Goal: Task Accomplishment & Management: Manage account settings

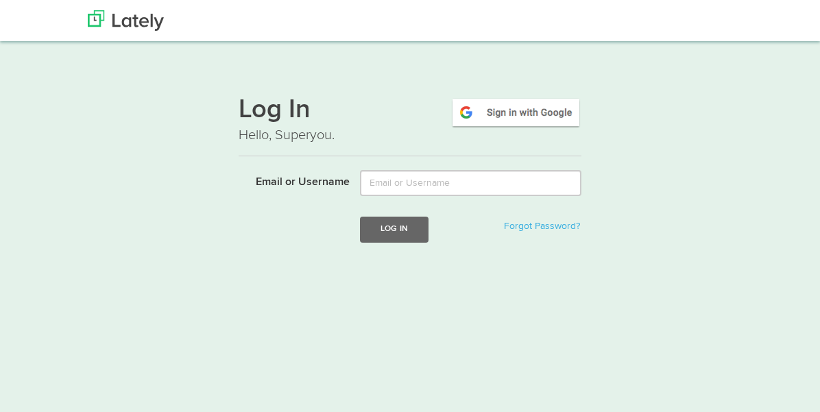
scroll to position [47, 0]
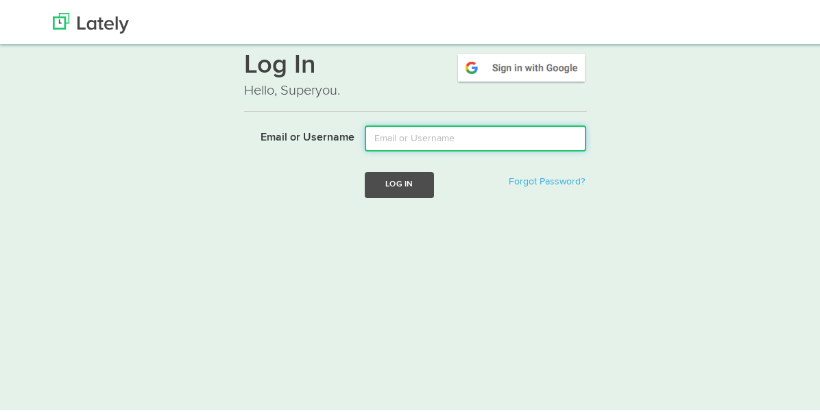
type input "meaghanp.oconnor@gmail.com"
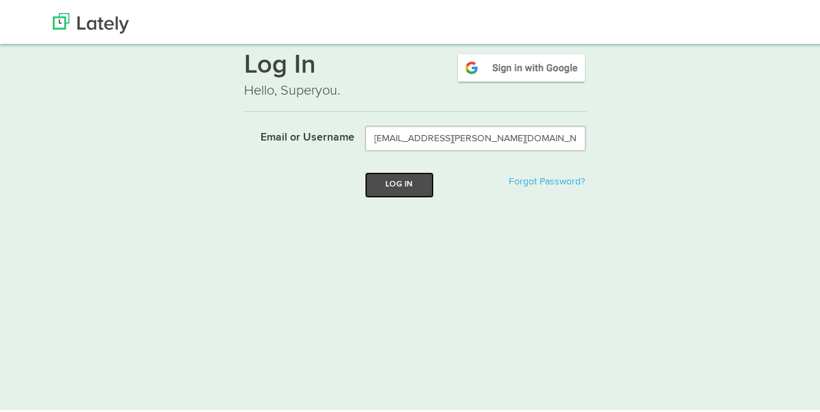
click at [389, 190] on button "Log In" at bounding box center [399, 181] width 69 height 25
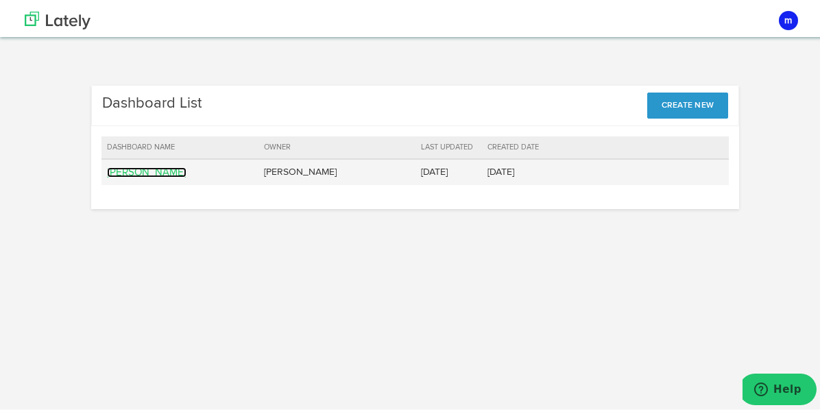
click at [159, 171] on link "[PERSON_NAME]" at bounding box center [147, 170] width 80 height 10
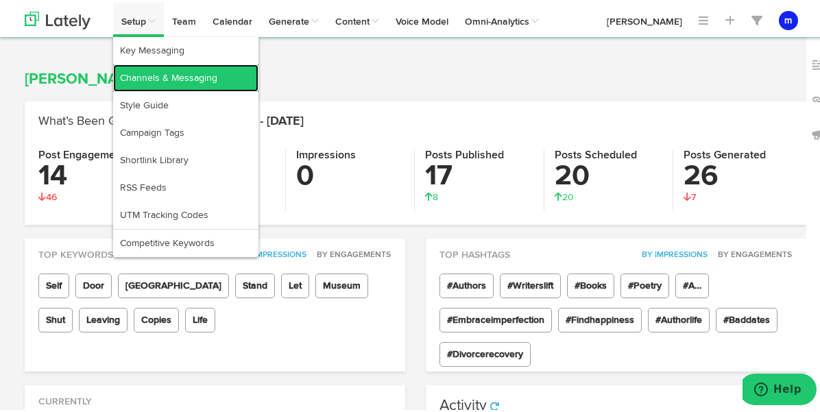
click at [154, 80] on link "Channels & Messaging" at bounding box center [185, 75] width 145 height 27
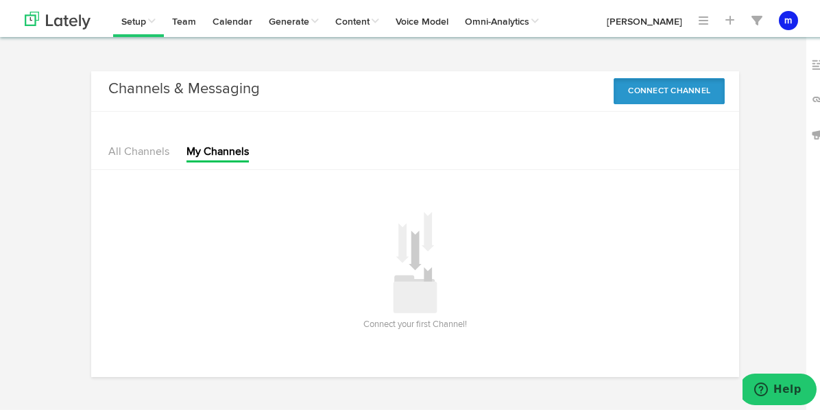
click at [684, 88] on button "Connect Channel" at bounding box center [669, 88] width 111 height 26
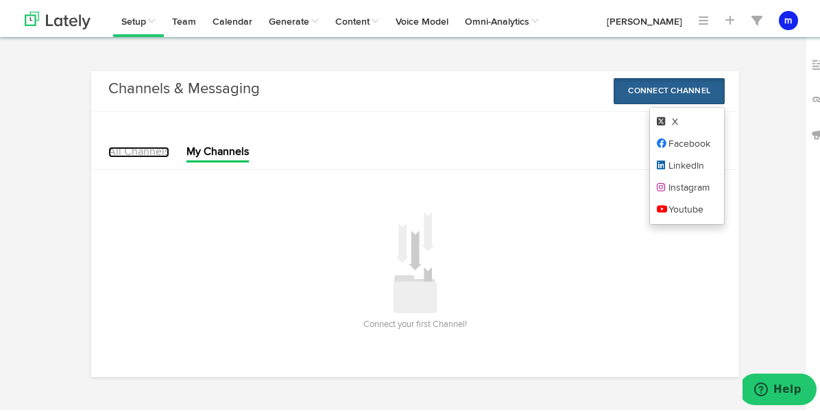
click at [124, 146] on link "All Channels" at bounding box center [138, 149] width 61 height 11
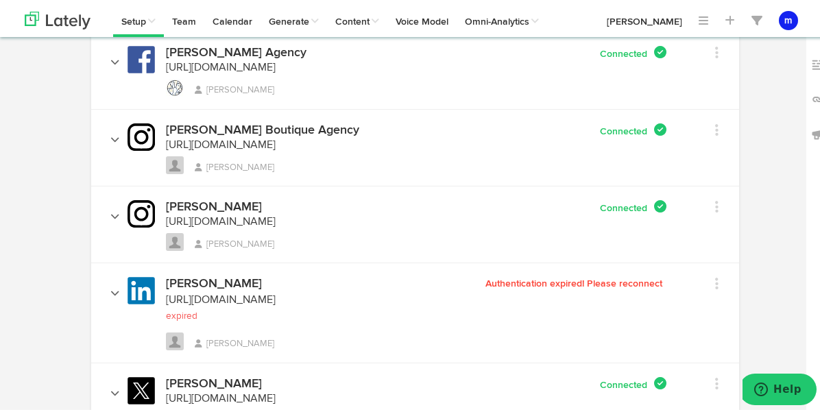
scroll to position [221, 0]
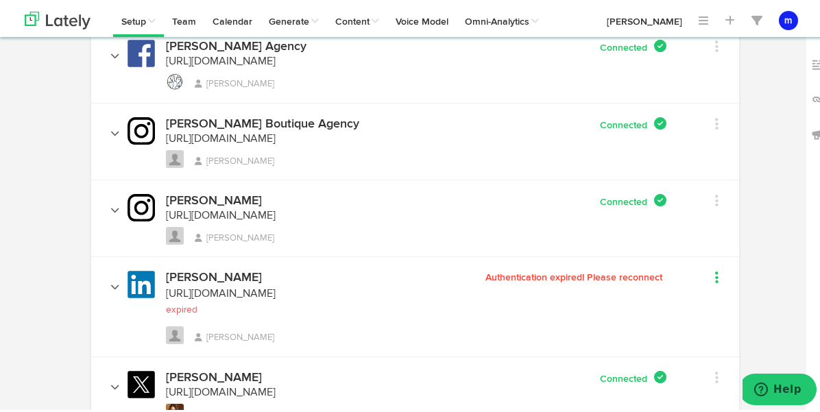
click at [709, 274] on link at bounding box center [703, 277] width 32 height 20
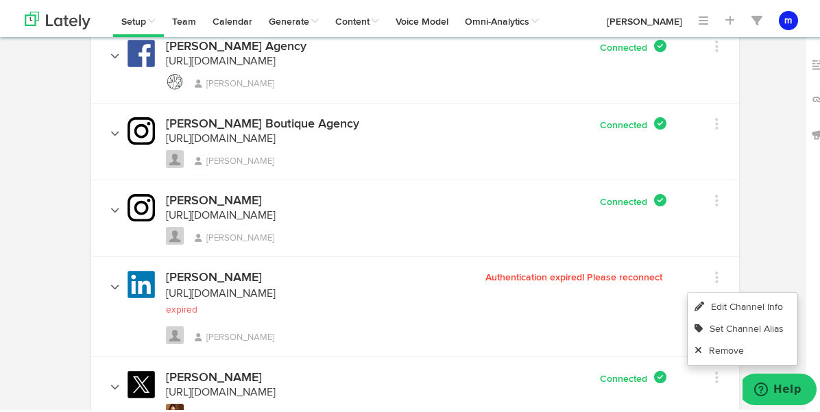
scroll to position [0, 0]
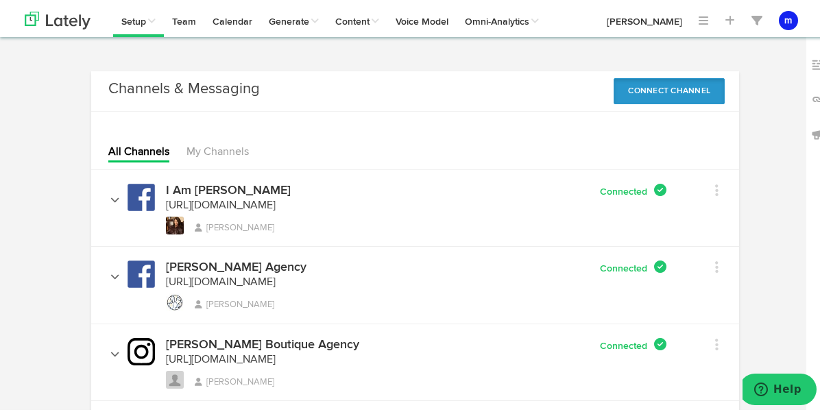
click at [686, 89] on button "Connect Channel" at bounding box center [669, 88] width 111 height 26
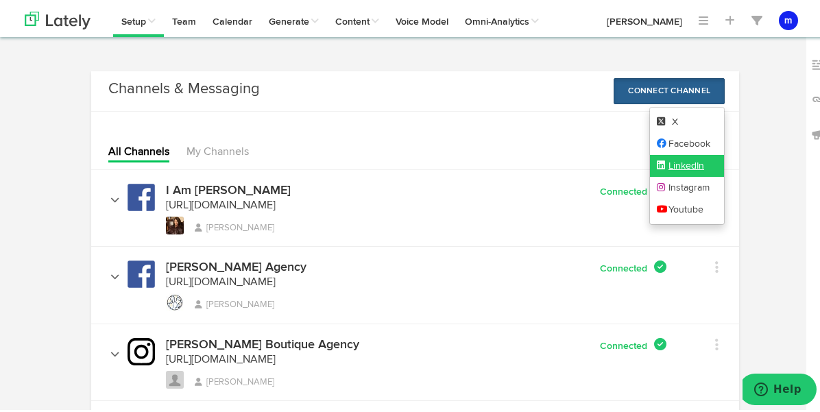
click at [681, 167] on link "LinkedIn" at bounding box center [687, 163] width 75 height 22
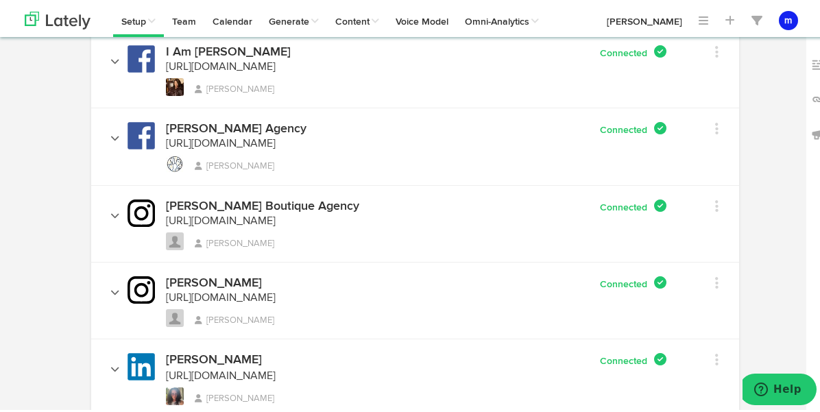
scroll to position [171, 0]
